Goal: Task Accomplishment & Management: Manage account settings

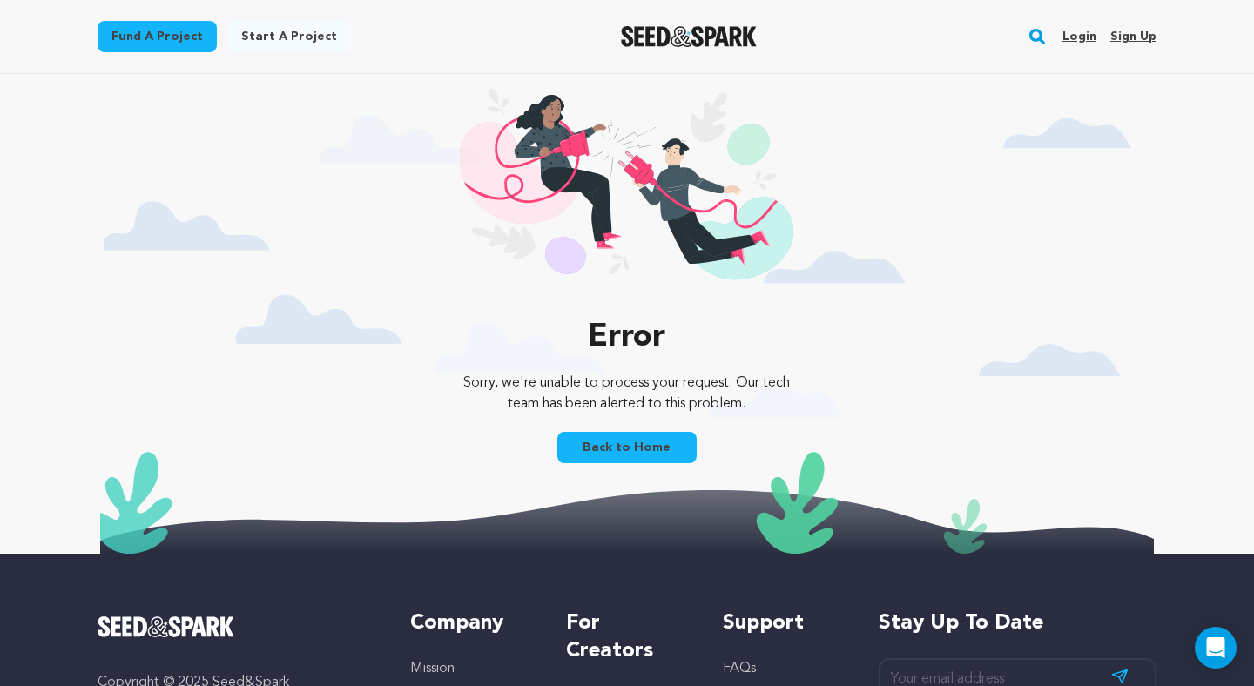
click at [1084, 37] on link "Login" at bounding box center [1080, 37] width 34 height 28
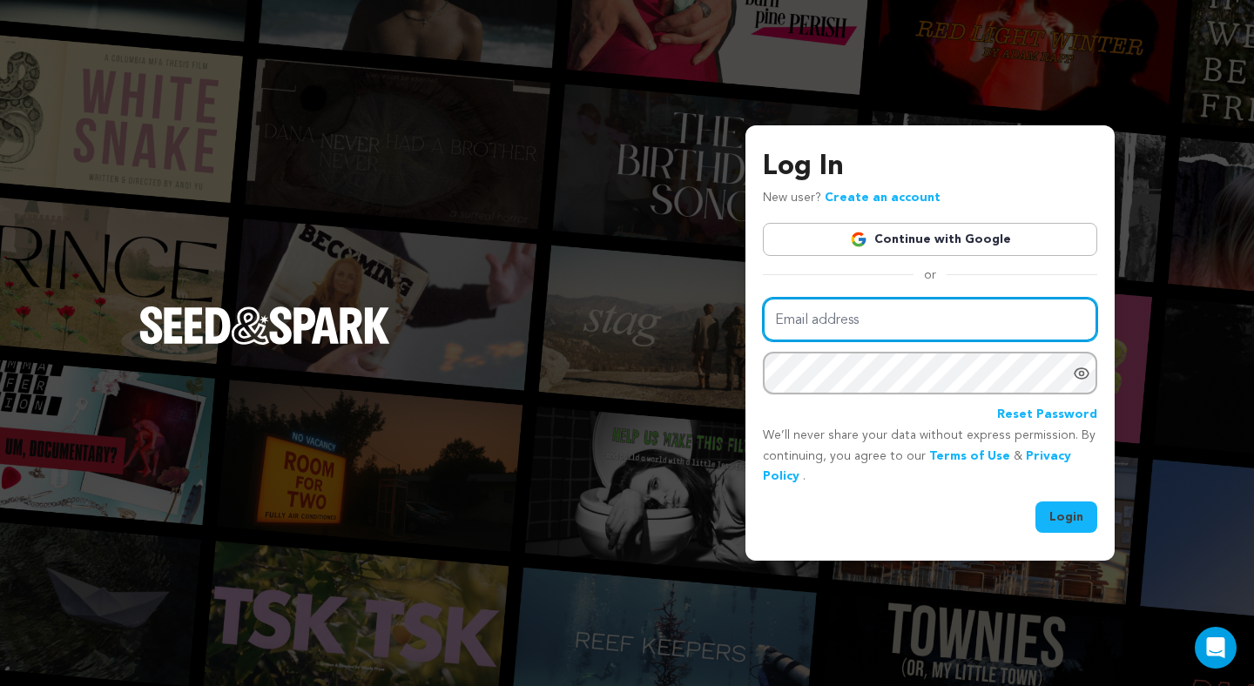
type input "contact@sophiaflot-warner.com"
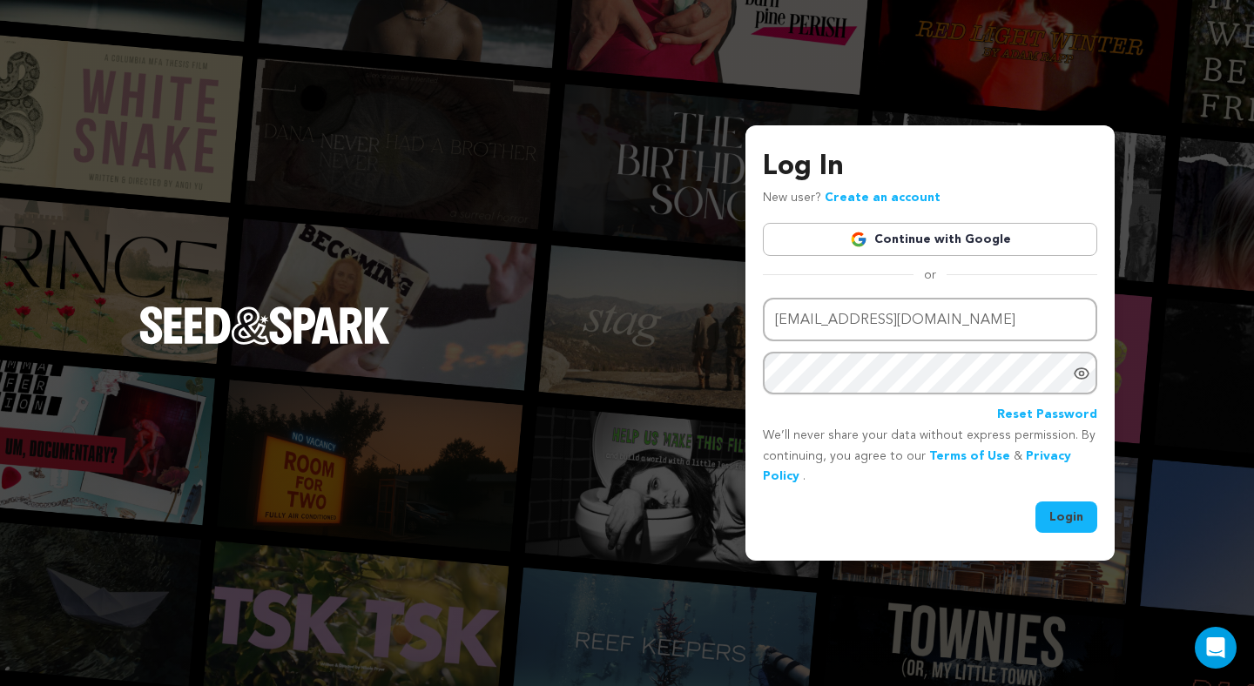
click at [1082, 512] on button "Login" at bounding box center [1067, 517] width 62 height 31
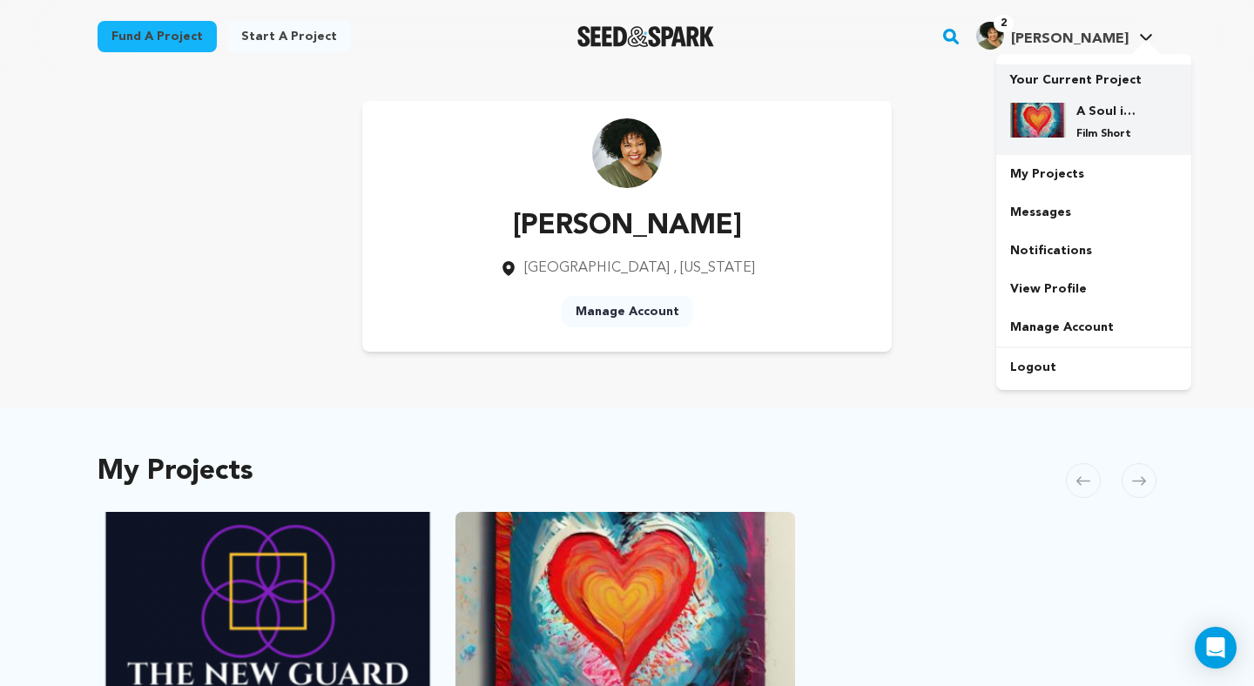
click at [1097, 125] on div "A Soul in Abstract Film Short" at bounding box center [1108, 122] width 84 height 38
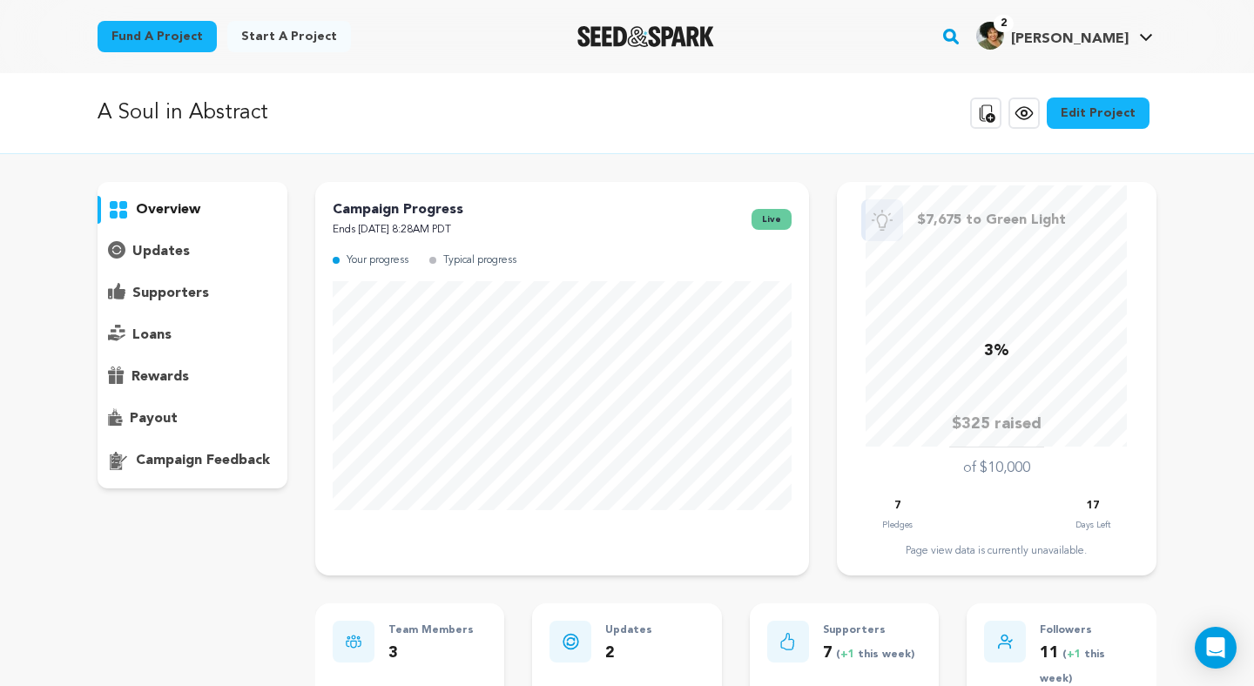
click at [996, 111] on icon at bounding box center [985, 113] width 21 height 21
